Goal: Download file/media

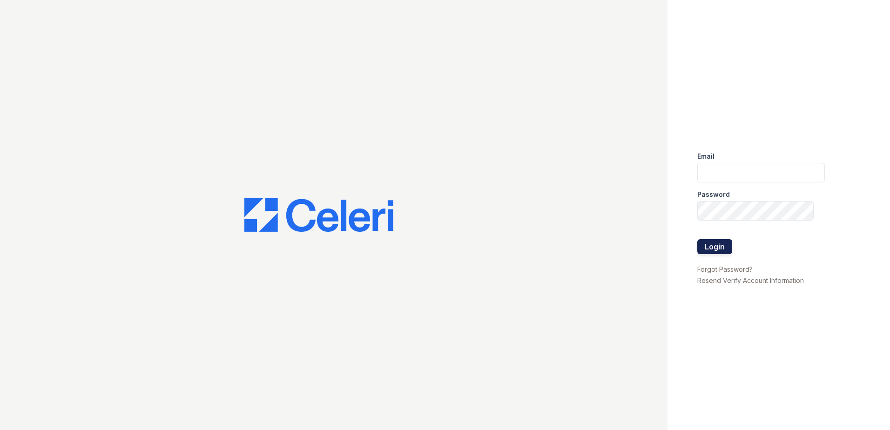
type input "[EMAIL_ADDRESS][DOMAIN_NAME]"
click at [713, 249] on button "Login" at bounding box center [715, 246] width 35 height 15
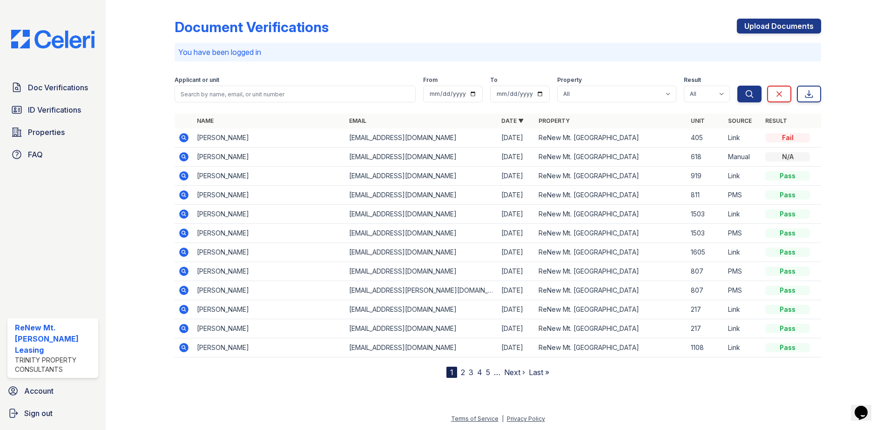
click at [187, 177] on icon at bounding box center [183, 175] width 9 height 9
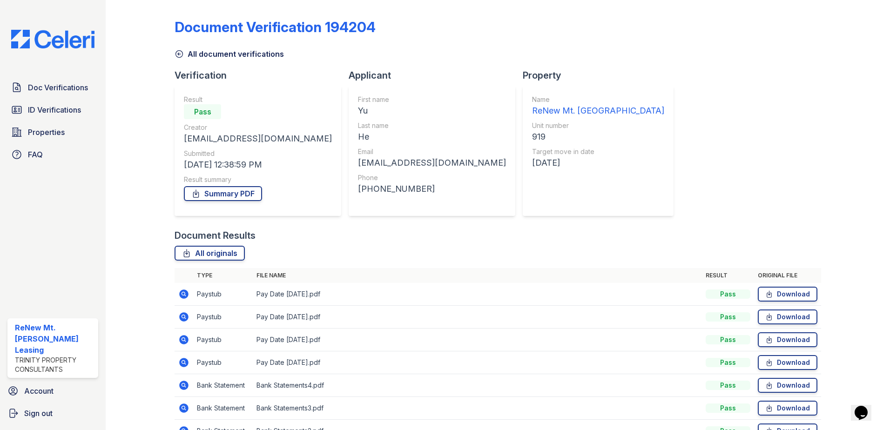
click at [651, 92] on div "Document Verification 194204 All document verifications Verification Result Pas…" at bounding box center [498, 251] width 647 height 494
click at [145, 27] on div at bounding box center [148, 251] width 54 height 494
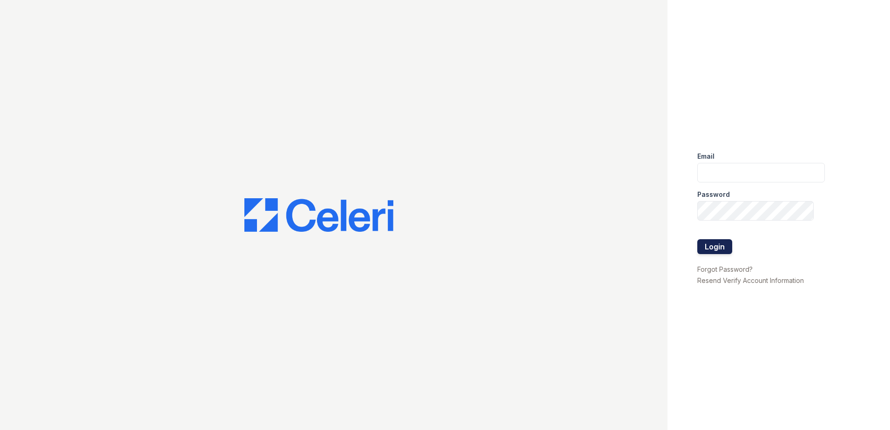
type input "[EMAIL_ADDRESS][DOMAIN_NAME]"
click at [724, 246] on button "Login" at bounding box center [715, 246] width 35 height 15
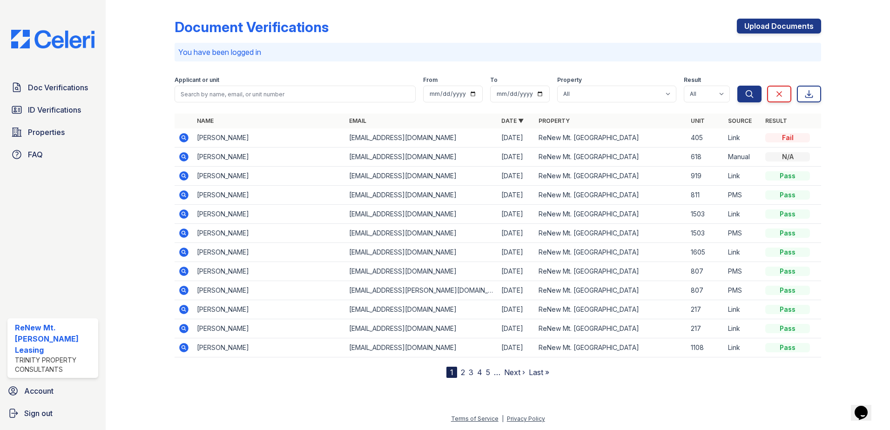
click at [186, 177] on icon at bounding box center [183, 175] width 9 height 9
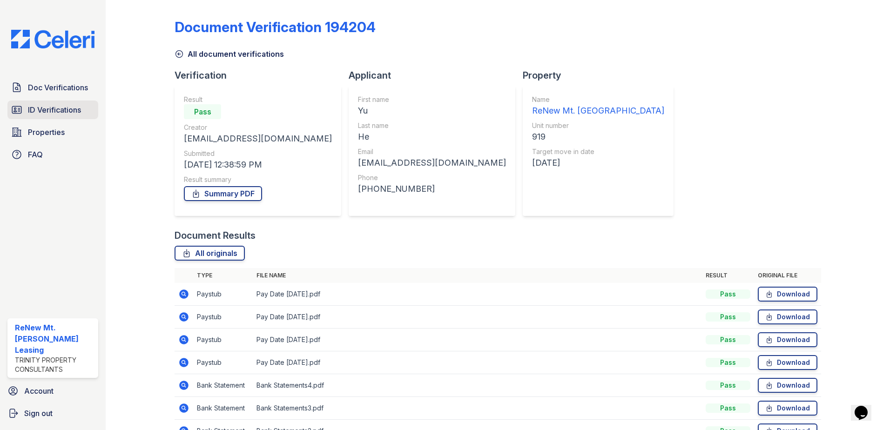
click at [68, 104] on span "ID Verifications" at bounding box center [54, 109] width 53 height 11
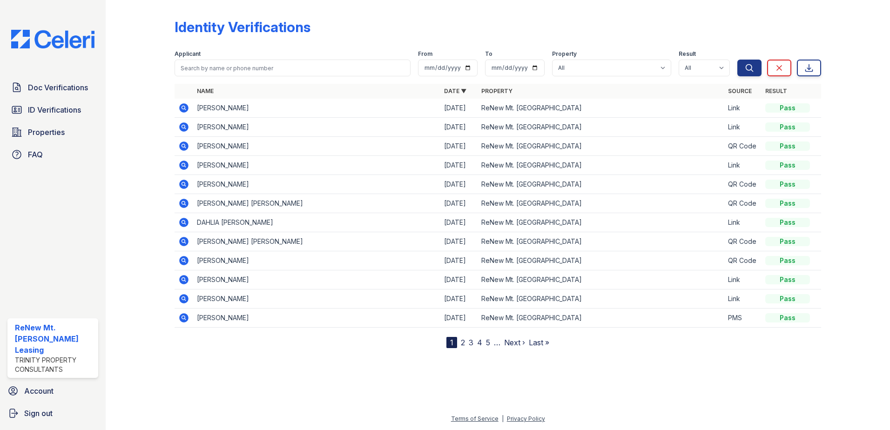
click at [187, 299] on icon at bounding box center [183, 298] width 9 height 9
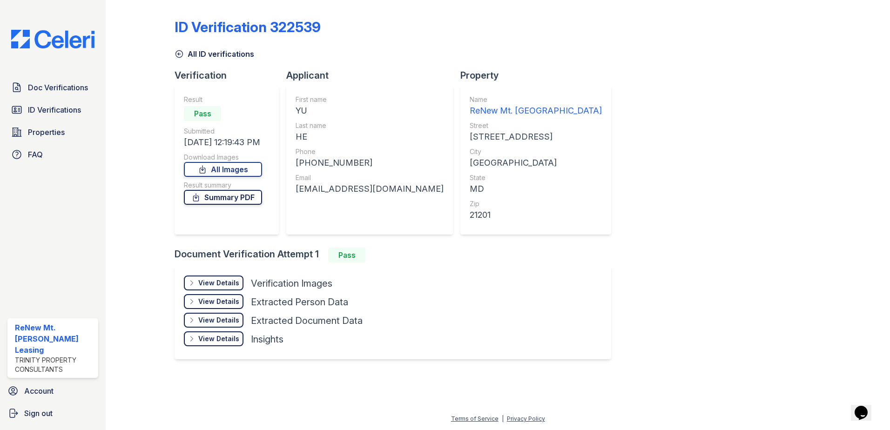
click at [216, 198] on link "Summary PDF" at bounding box center [223, 197] width 78 height 15
click at [573, 107] on div "ID Verification 322539 All ID verifications Verification Result Pass Submitted …" at bounding box center [498, 188] width 647 height 369
click at [586, 47] on div "All ID verifications" at bounding box center [498, 51] width 647 height 17
click at [814, 123] on div "ID Verification 322539 All ID verifications Verification Result Pass Submitted …" at bounding box center [498, 188] width 647 height 369
click at [527, 30] on div "ID Verification 322539" at bounding box center [498, 31] width 647 height 24
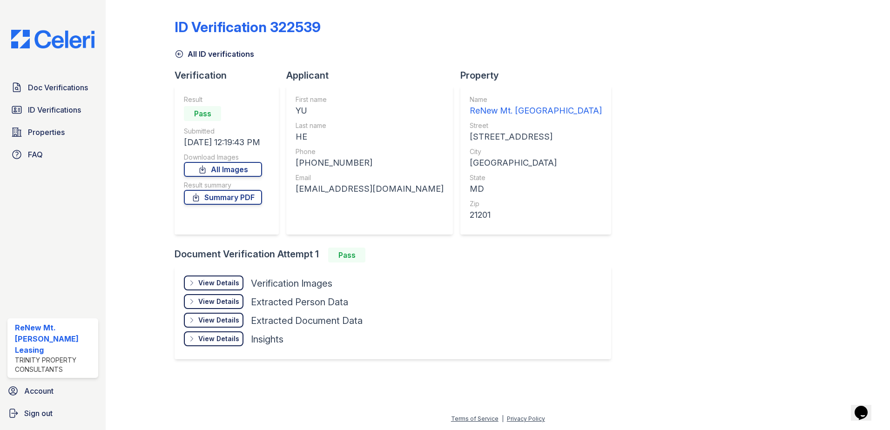
click at [516, 20] on div "ID Verification 322539" at bounding box center [498, 31] width 647 height 24
click at [509, 0] on div "ID Verification 322539 All ID verifications Verification Result Pass Submitted …" at bounding box center [498, 193] width 755 height 387
click at [662, 115] on div "ID Verification 322539 All ID verifications Verification Result Pass Submitted …" at bounding box center [498, 188] width 647 height 369
